Goal: Check status: Check status

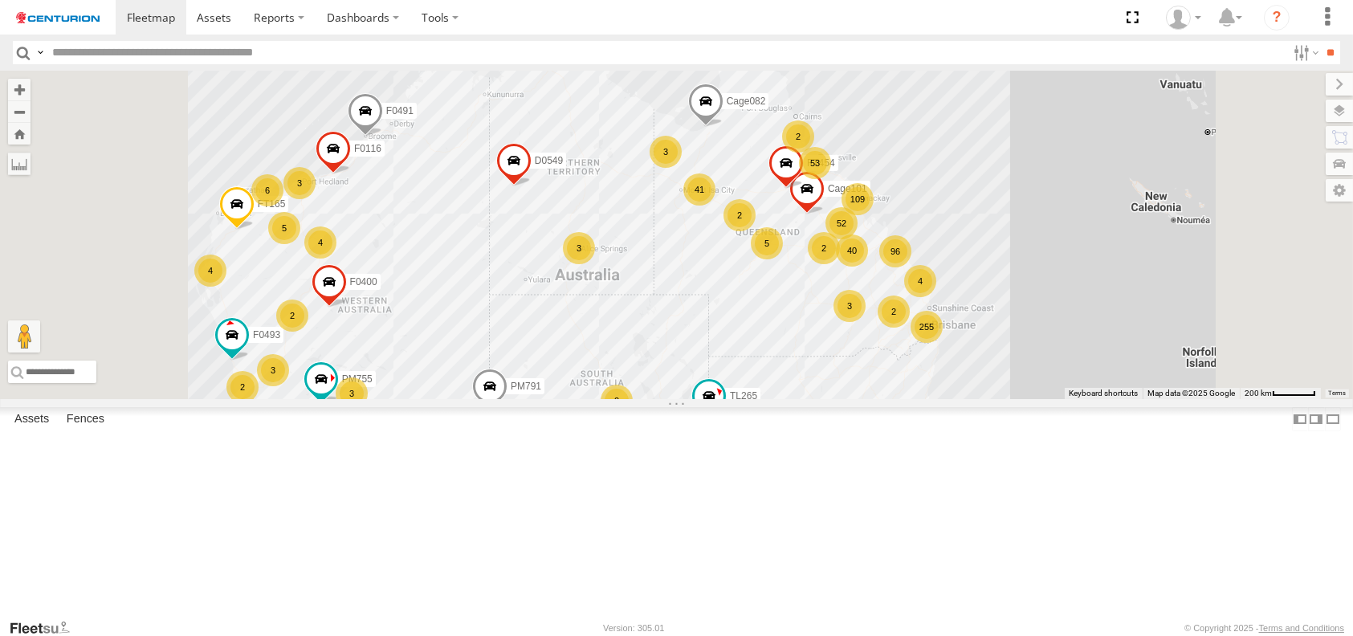
click at [814, 153] on div "2" at bounding box center [798, 136] width 32 height 32
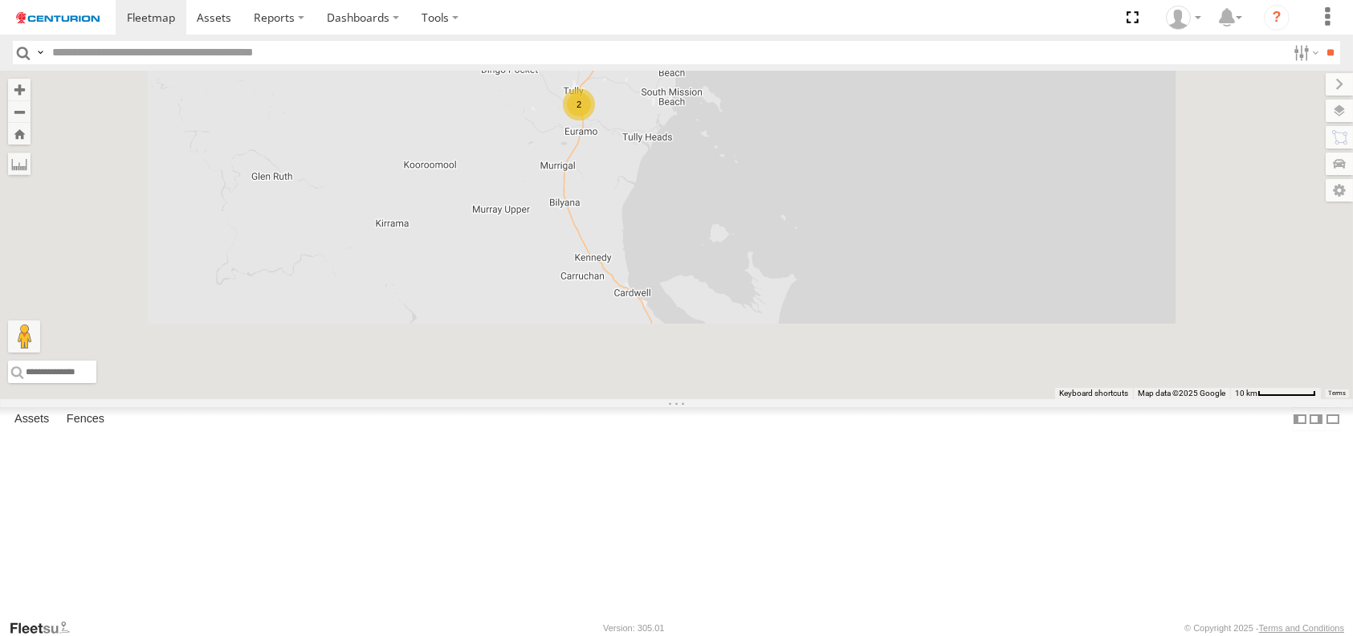
drag, startPoint x: 733, startPoint y: 557, endPoint x: 750, endPoint y: 218, distance: 340.1
click at [750, 218] on div "PM791 F0493 TL265 Cage082 D0549 F0491 PM755 FT454 Cage101 F0400 FT165 F0116 2" at bounding box center [676, 235] width 1353 height 328
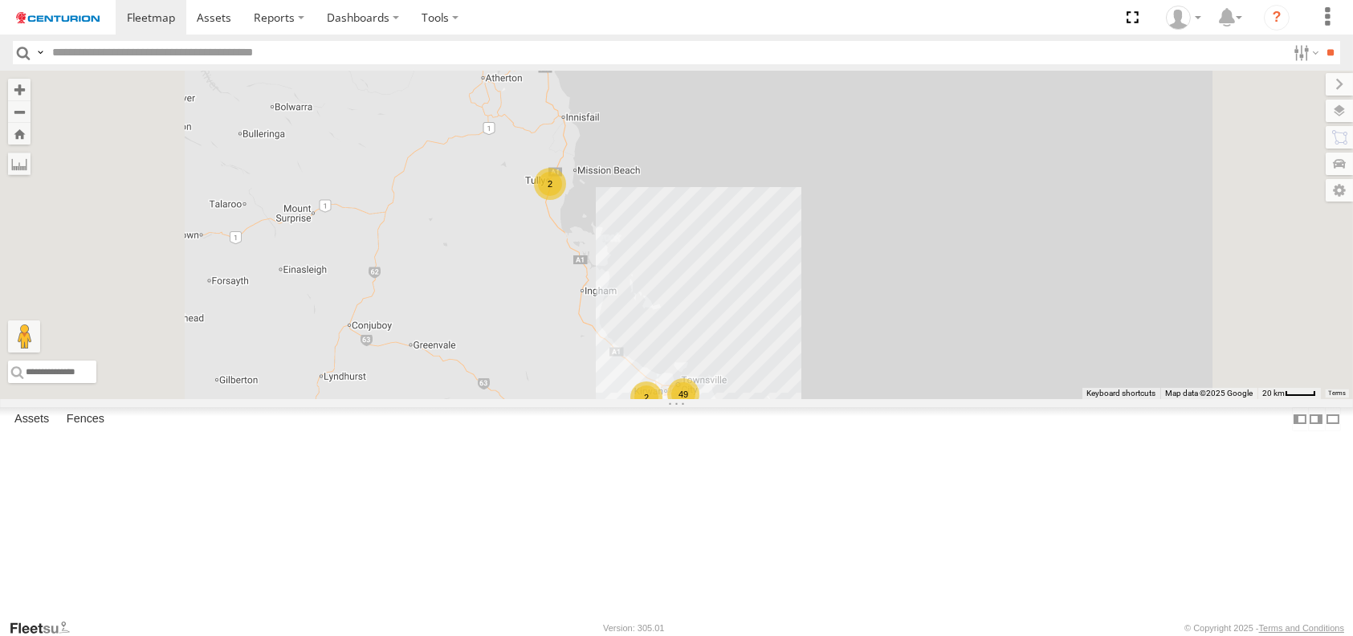
click at [700, 410] on div "49" at bounding box center [683, 394] width 32 height 32
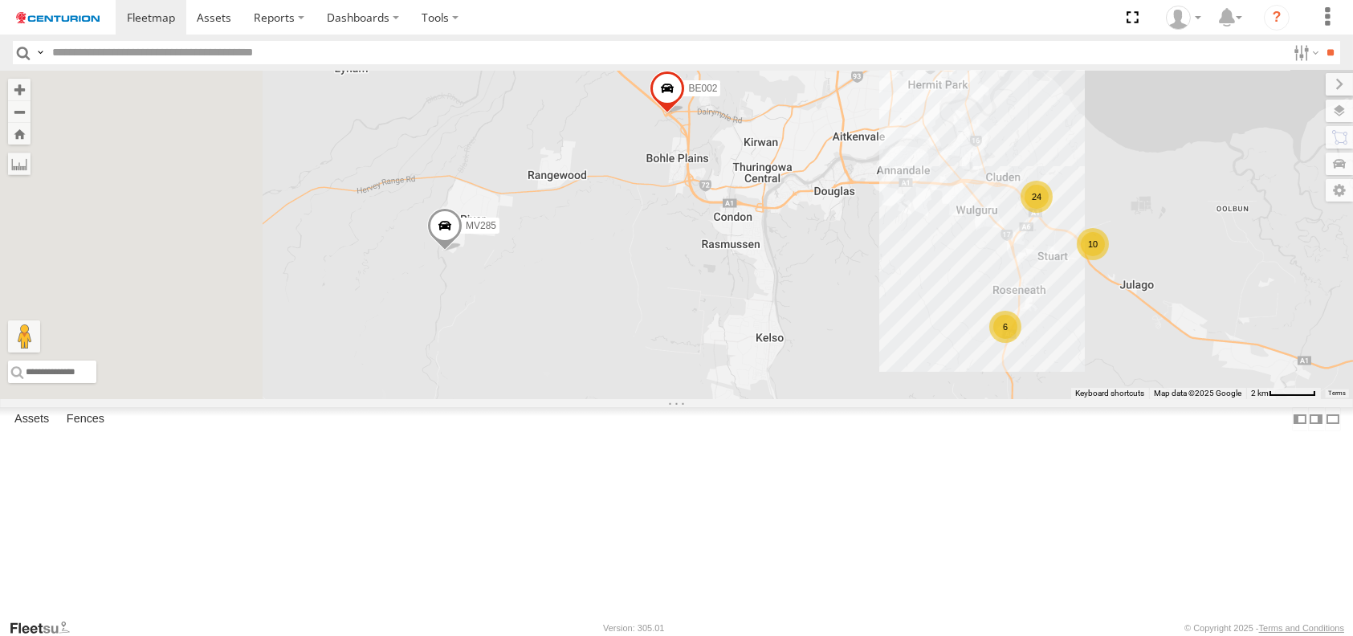
drag, startPoint x: 601, startPoint y: 475, endPoint x: 856, endPoint y: 415, distance: 262.4
click at [856, 399] on div "PM791 F0493 TL265 Cage082 D0549 F0491 PM755 FT454 Cage101 F0400 FT165 F0116 Kum…" at bounding box center [676, 235] width 1353 height 328
click at [462, 251] on span at bounding box center [443, 228] width 35 height 43
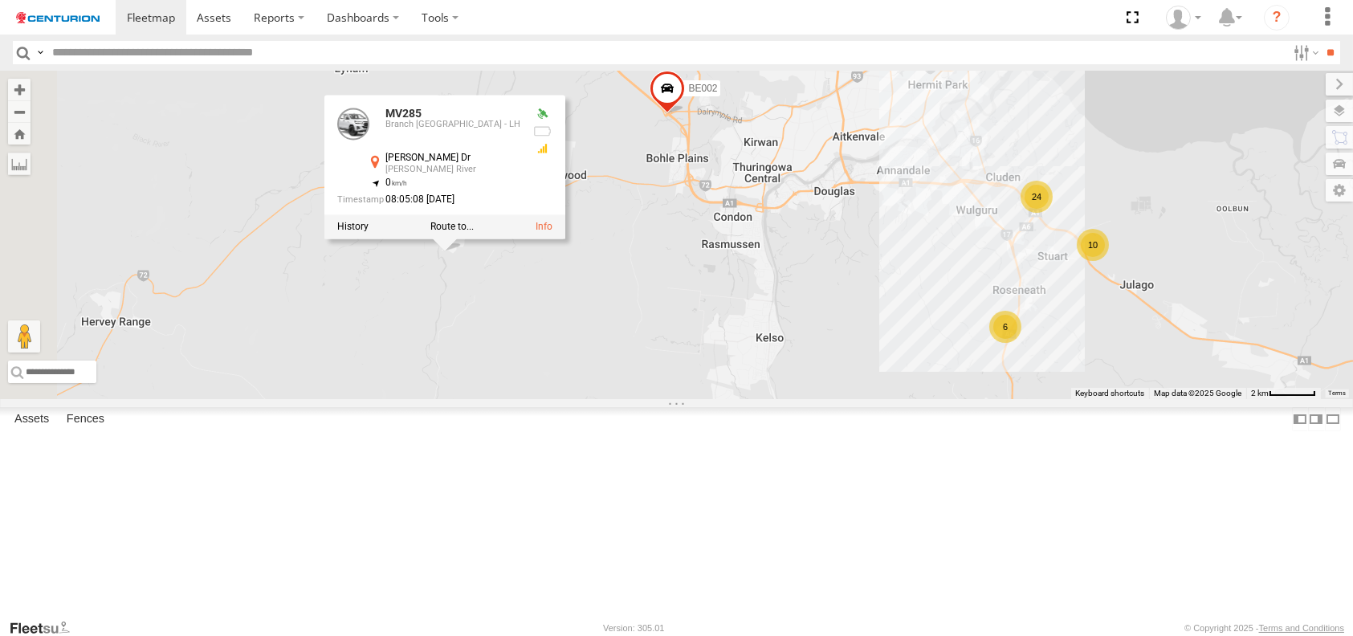
click at [600, 399] on div "PM791 F0493 TL265 Cage082 D0549 F0491 PM755 FT454 Cage101 F0400 FT165 F0116 Kum…" at bounding box center [676, 235] width 1353 height 328
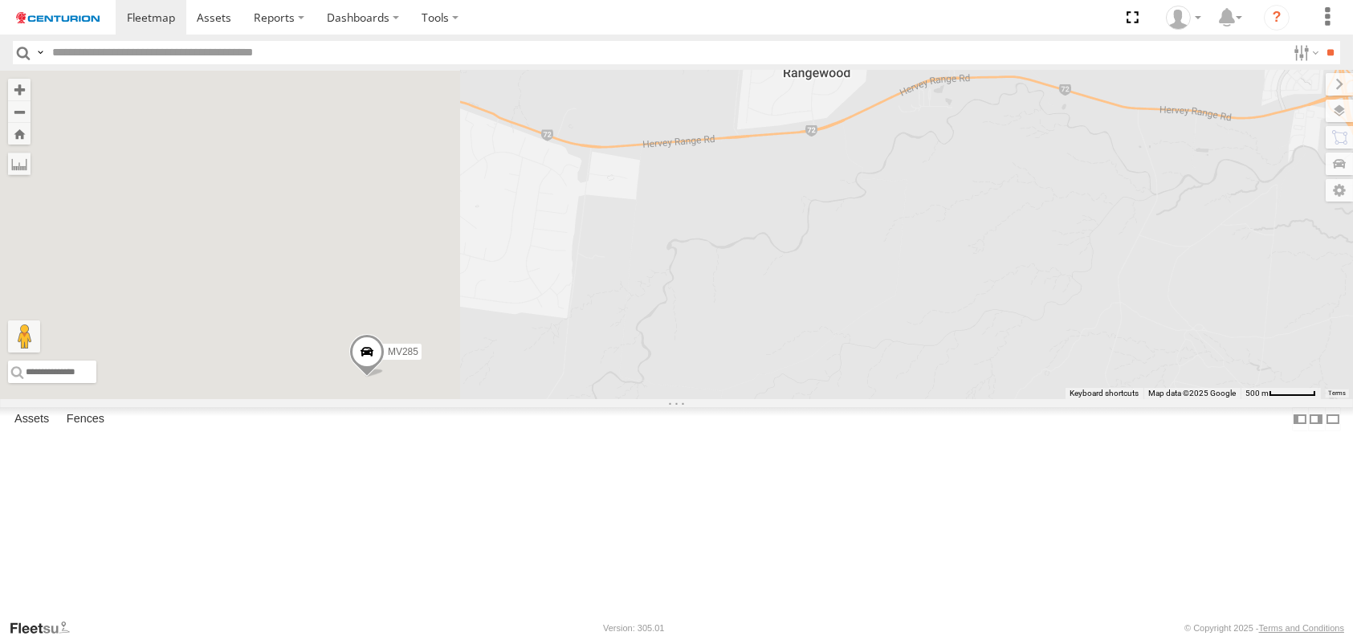
drag, startPoint x: 531, startPoint y: 297, endPoint x: 889, endPoint y: 402, distance: 373.3
click at [889, 399] on div "PM791 F0493 TL265 Cage082 D0549 F0491 PM755 FT454 Cage101 F0400 FT165 F0116 Kum…" at bounding box center [676, 235] width 1353 height 328
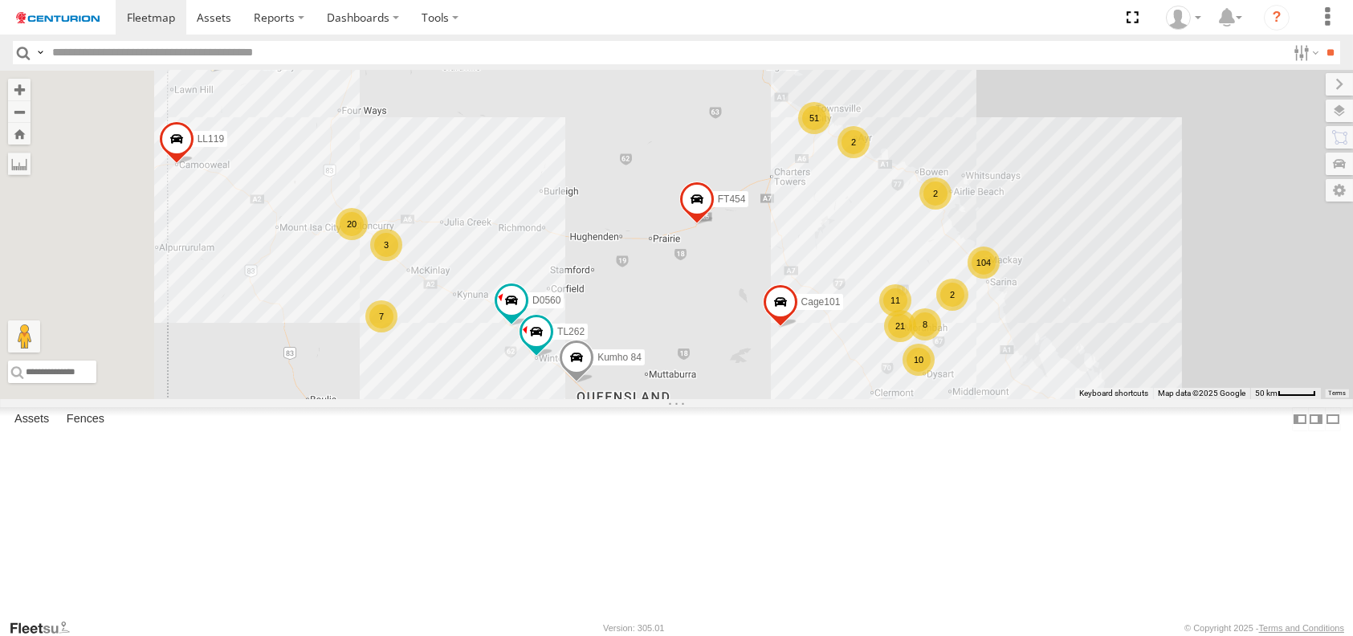
drag, startPoint x: 712, startPoint y: 474, endPoint x: 836, endPoint y: 287, distance: 224.7
click at [836, 287] on div "PM791 F0493 TL265 Cage082 D0549 F0491 PM755 FT454 Cage101 F0400 FT165 F0116 Cag…" at bounding box center [676, 235] width 1353 height 328
click at [525, 315] on span at bounding box center [510, 300] width 29 height 29
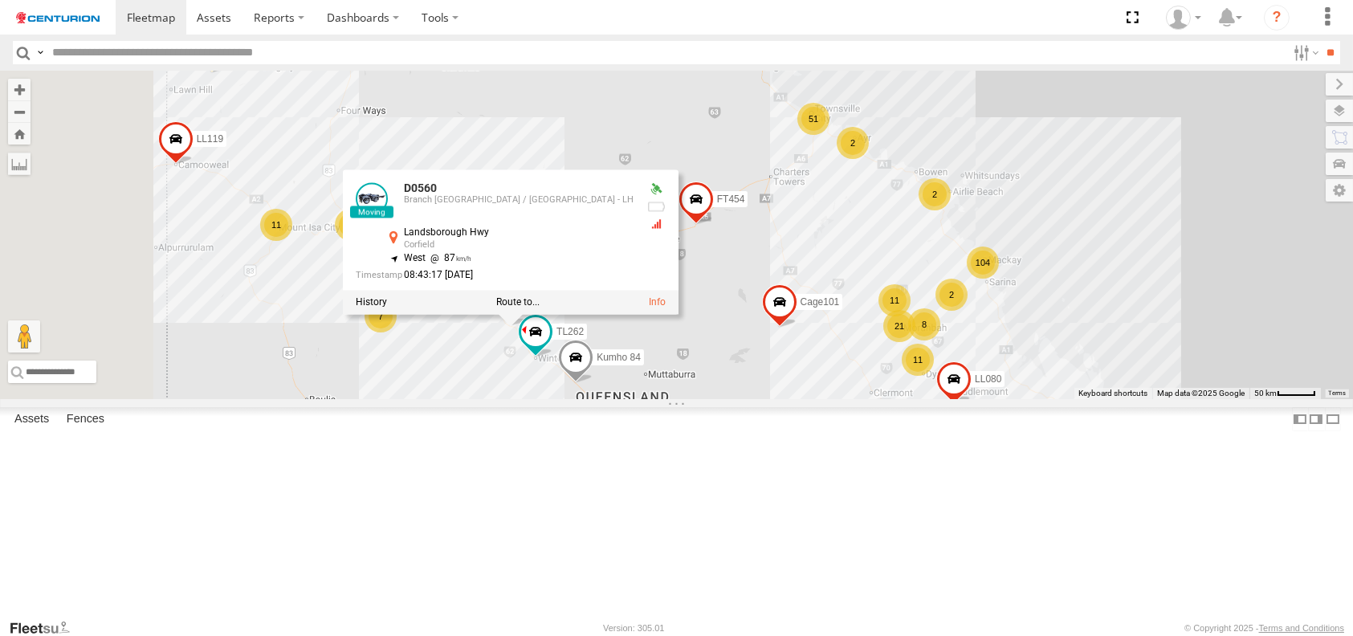
click at [661, 399] on div "PM791 F0493 TL265 Cage082 D0549 F0491 PM755 FT454 Cage101 F0400 FT165 F0116 Cag…" at bounding box center [676, 235] width 1353 height 328
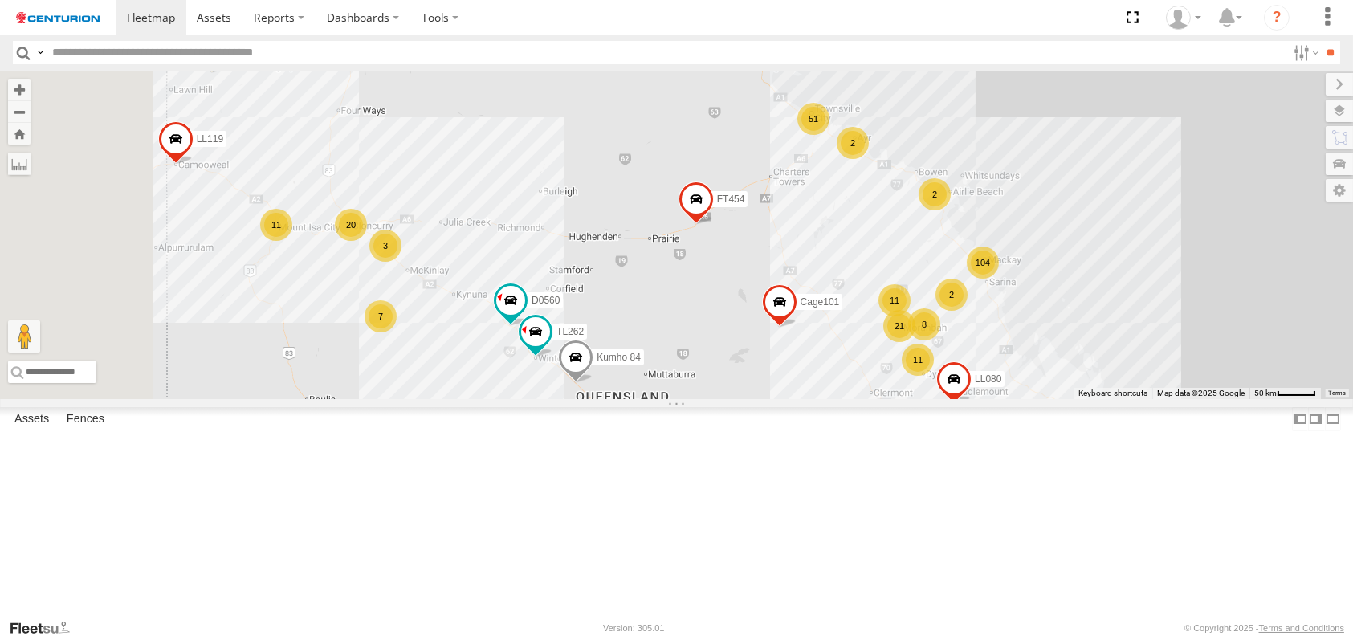
click at [367, 241] on div "20" at bounding box center [351, 225] width 32 height 32
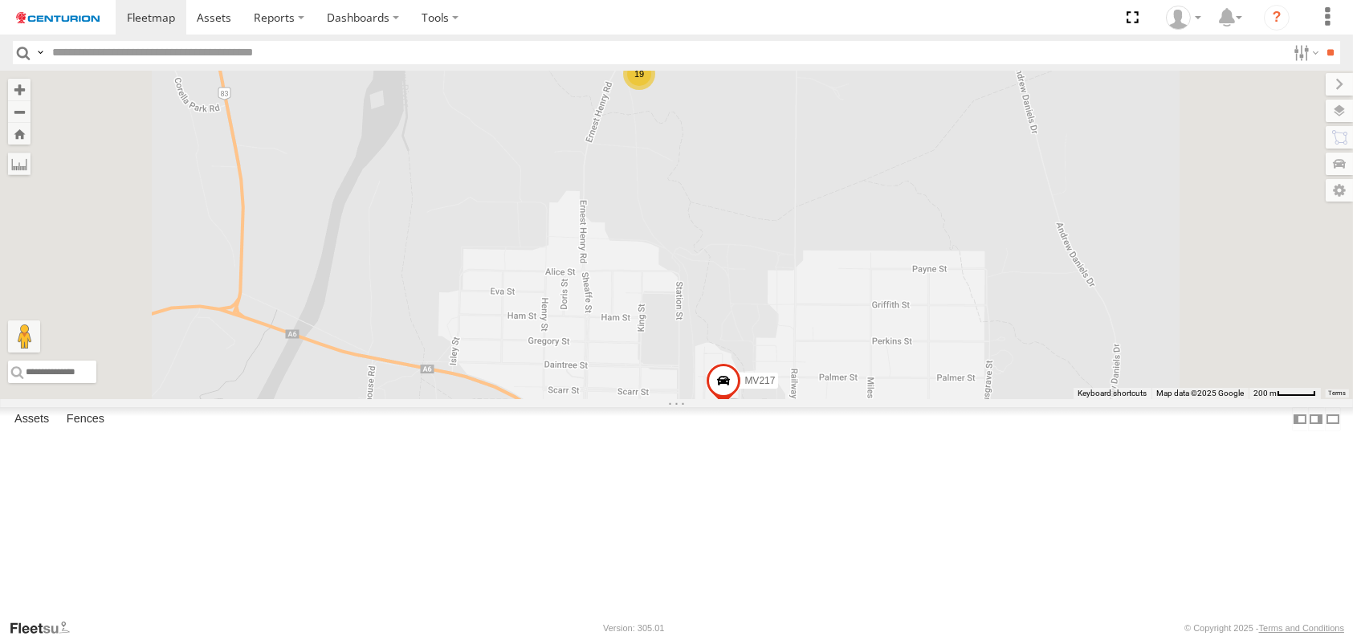
click at [741, 406] on span at bounding box center [723, 383] width 35 height 43
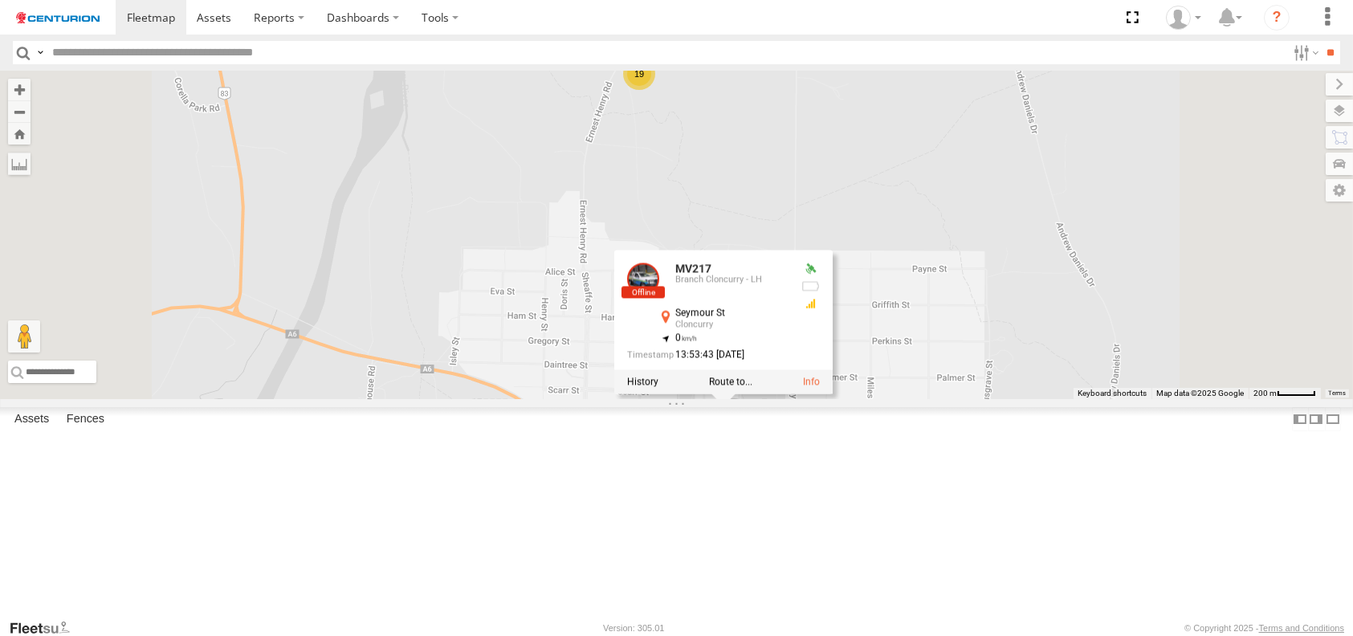
click at [626, 399] on div "PM791 F0493 TL265 Cage082 D0549 F0491 PM755 FT454 Cage101 F0400 FT165 F0116 Cag…" at bounding box center [676, 235] width 1353 height 328
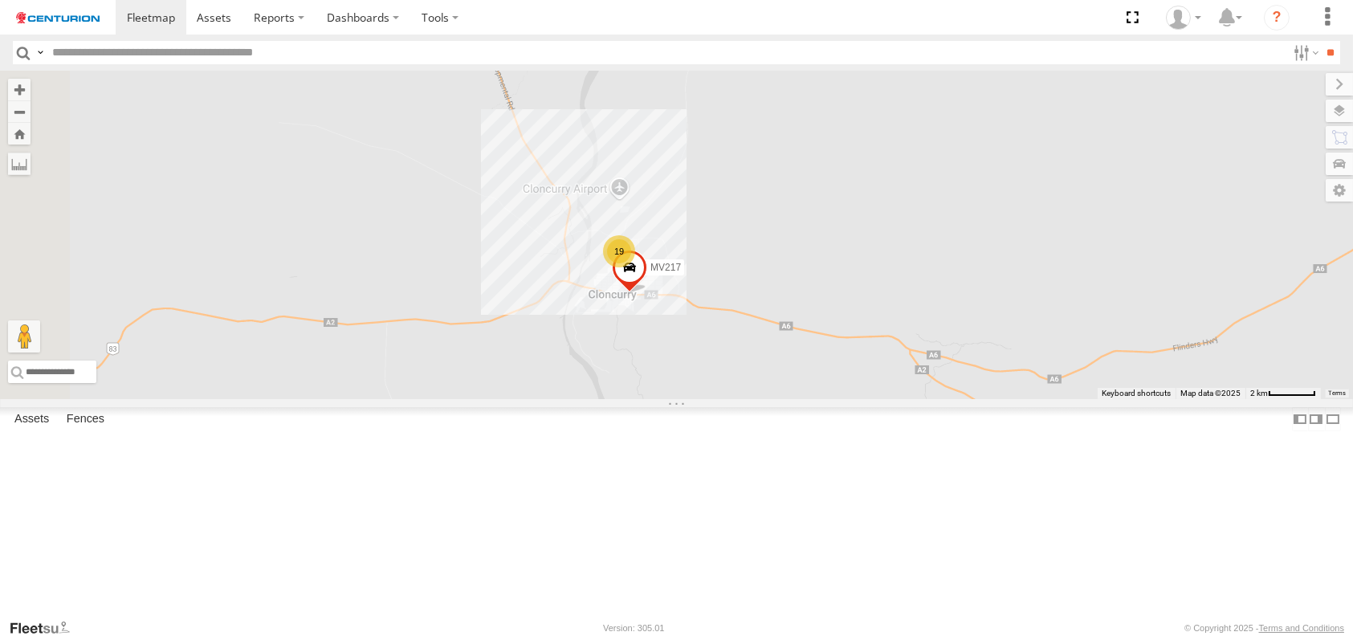
drag, startPoint x: 614, startPoint y: 529, endPoint x: 802, endPoint y: 350, distance: 259.6
click at [802, 350] on div "PM791 F0493 TL265 Cage082 D0549 F0491 PM755 FT454 Cage101 F0400 FT165 F0116 Cag…" at bounding box center [676, 235] width 1353 height 328
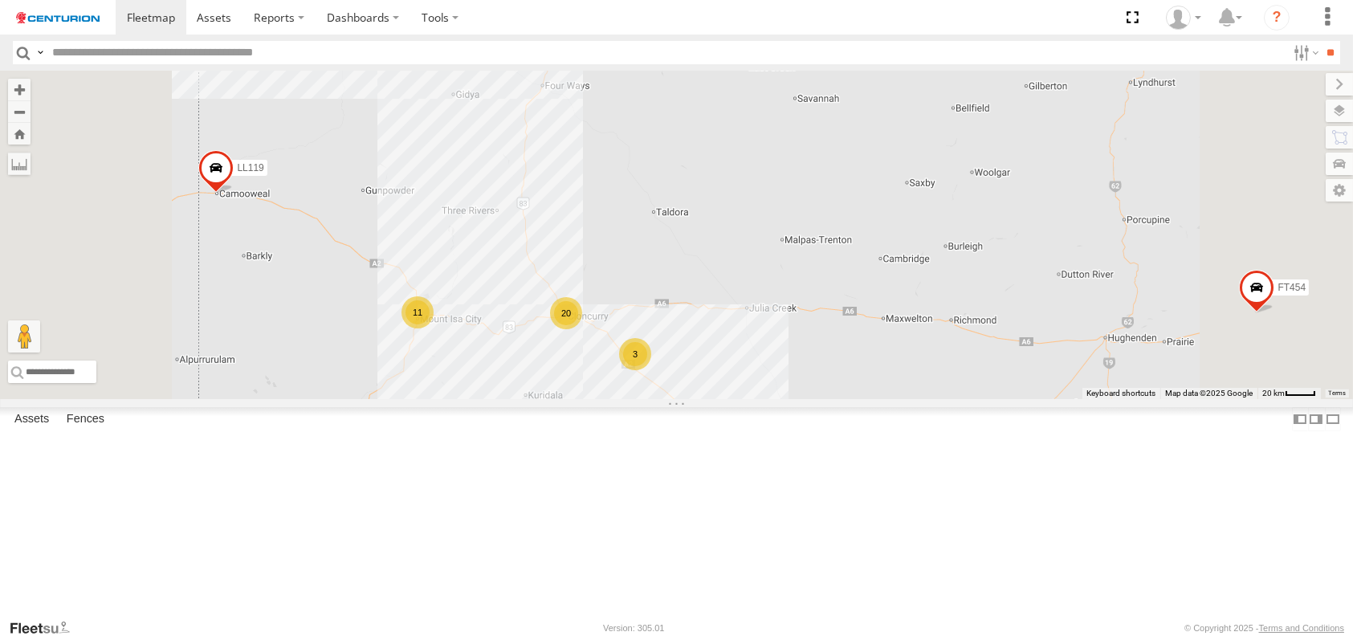
click at [434, 328] on div "11" at bounding box center [418, 312] width 32 height 32
